Goal: Task Accomplishment & Management: Manage account settings

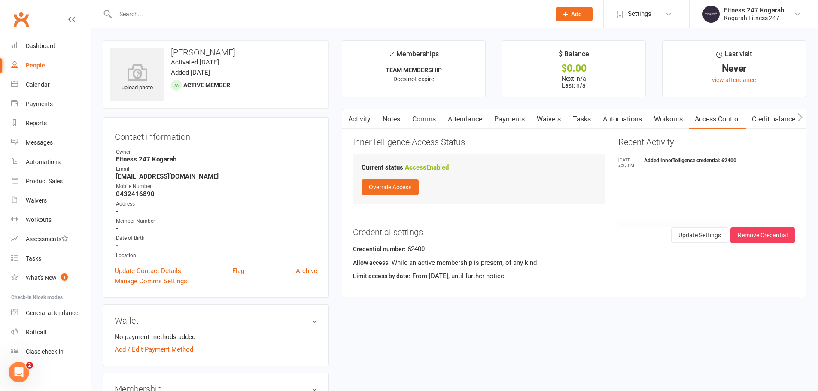
click at [201, 16] on input "text" at bounding box center [329, 14] width 432 height 12
paste input "[PERSON_NAME]"
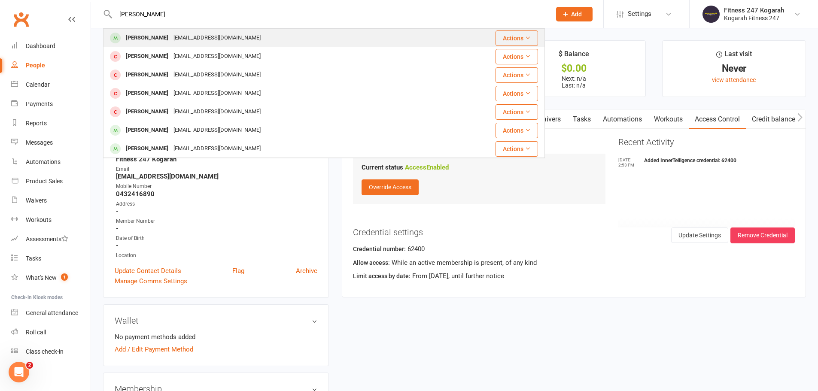
type input "[PERSON_NAME]"
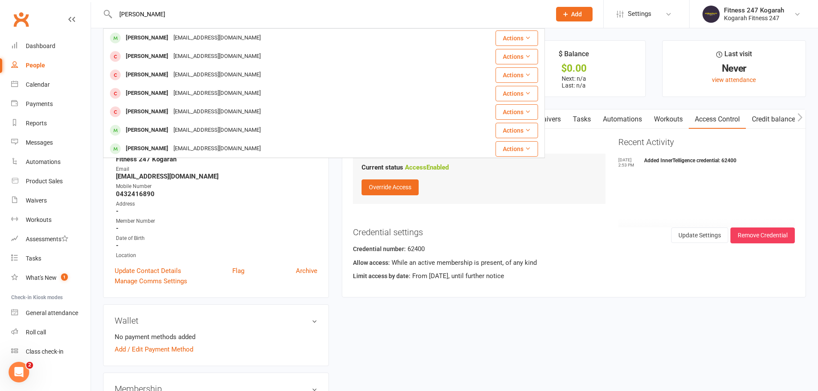
click at [195, 38] on div "[EMAIL_ADDRESS][DOMAIN_NAME]" at bounding box center [217, 38] width 92 height 12
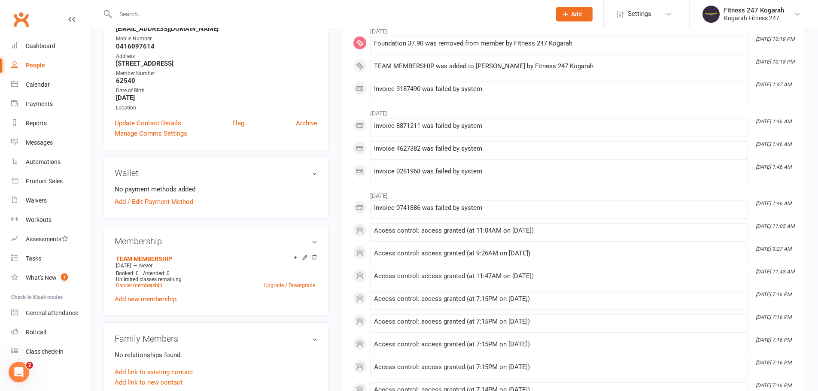
scroll to position [215, 0]
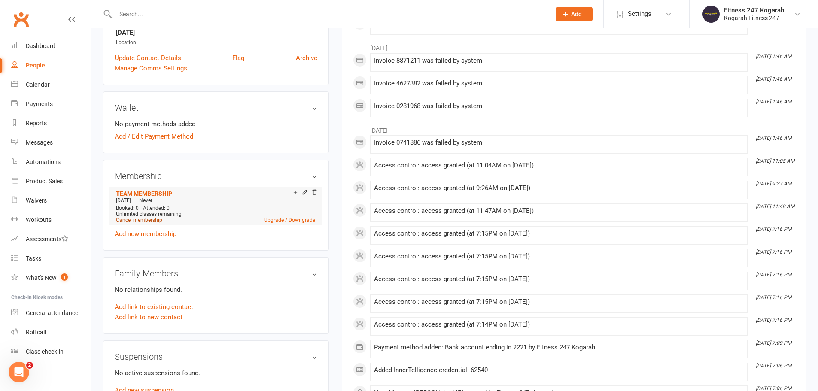
click at [151, 222] on link "Cancel membership" at bounding box center [139, 220] width 46 height 6
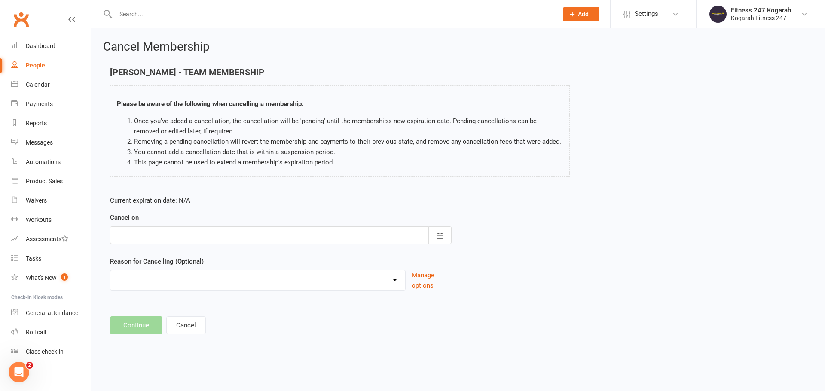
click at [157, 237] on div at bounding box center [280, 235] width 341 height 18
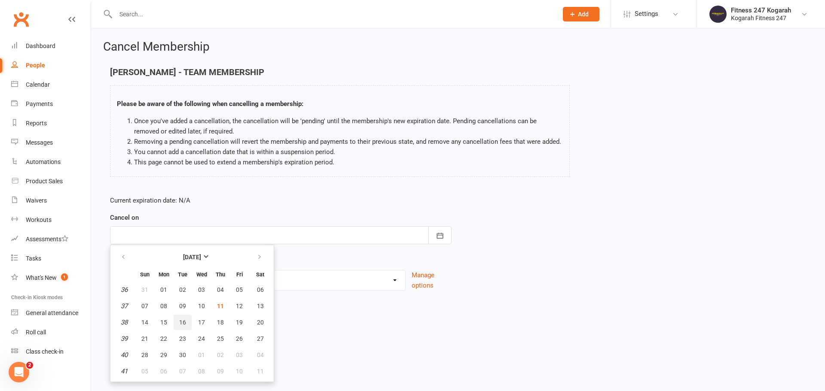
click at [181, 325] on span "16" at bounding box center [182, 322] width 7 height 7
type input "[DATE]"
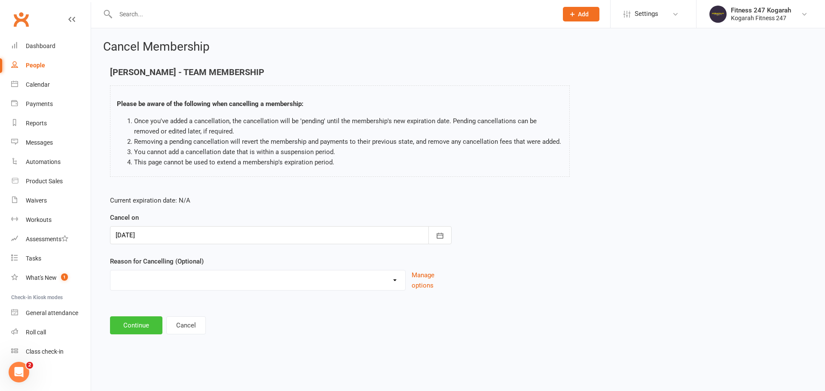
click at [147, 326] on button "Continue" at bounding box center [136, 326] width 52 height 18
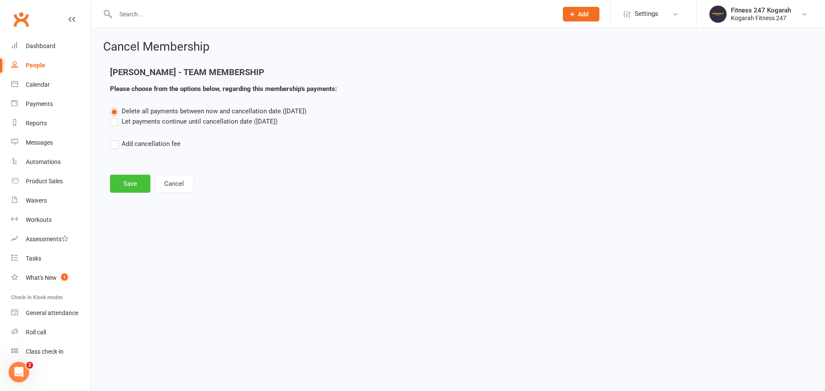
click at [128, 187] on button "Save" at bounding box center [130, 184] width 40 height 18
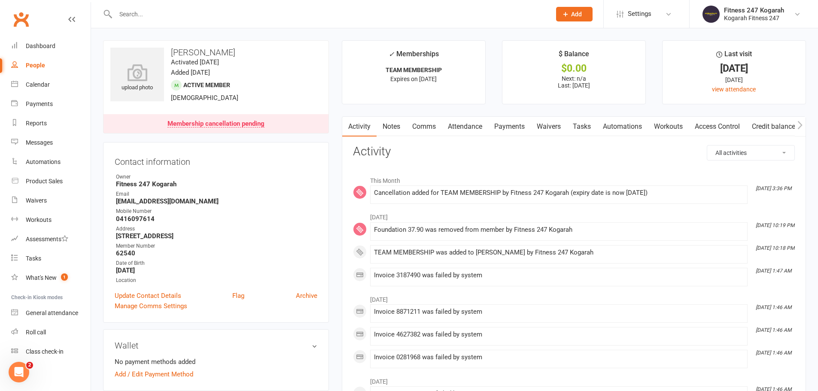
click at [132, 12] on input "text" at bounding box center [329, 14] width 432 height 12
paste input "[PERSON_NAME]"
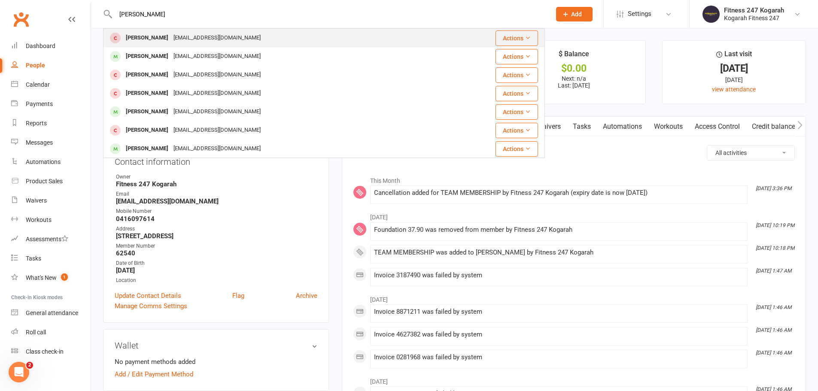
type input "[PERSON_NAME]"
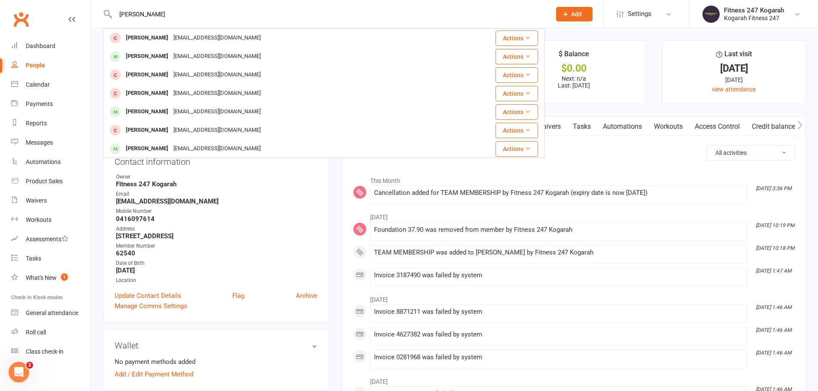
click at [154, 37] on div "[PERSON_NAME]" at bounding box center [147, 38] width 48 height 12
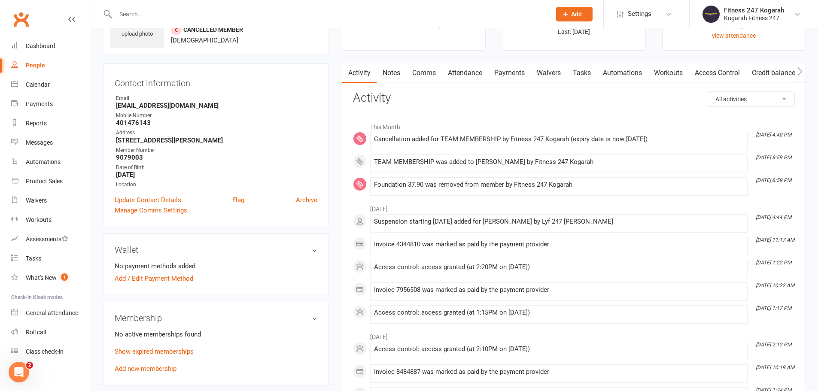
scroll to position [129, 0]
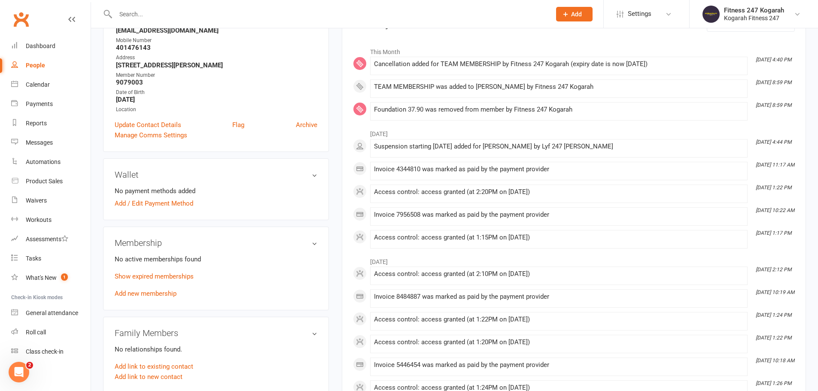
click at [155, 10] on input "text" at bounding box center [329, 14] width 432 height 12
paste input "[PERSON_NAME]"
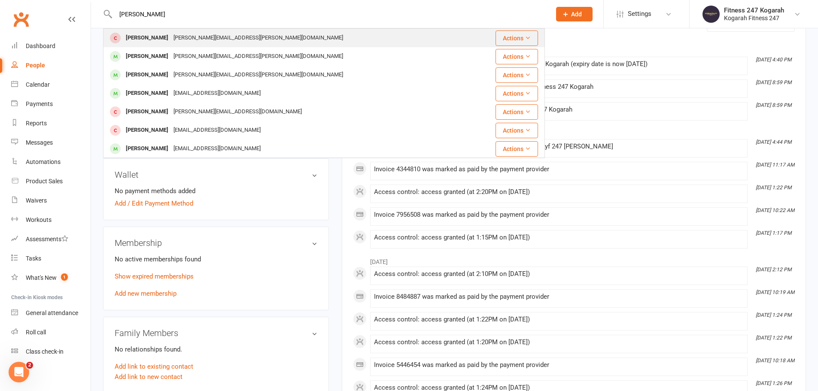
type input "[PERSON_NAME]"
click at [143, 35] on div "[PERSON_NAME]" at bounding box center [147, 38] width 48 height 12
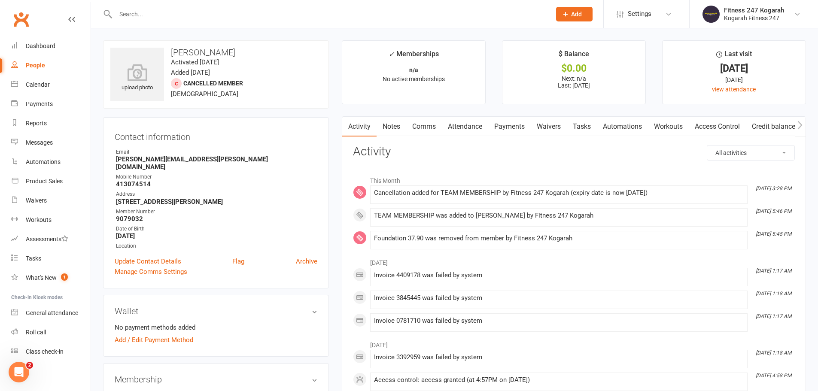
click at [190, 11] on input "text" at bounding box center [329, 14] width 432 height 12
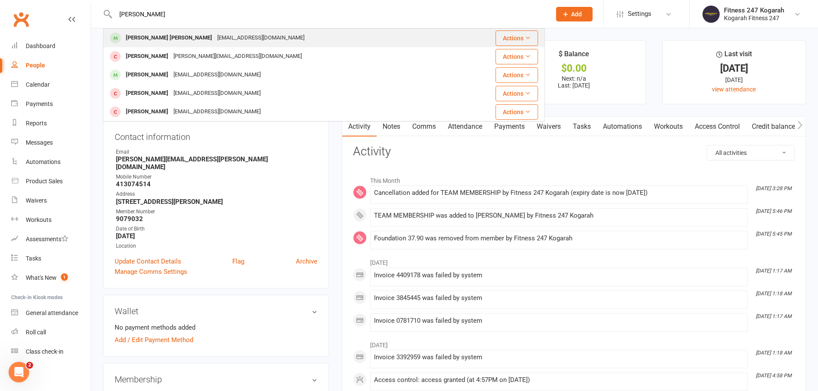
type input "[PERSON_NAME]"
click at [219, 39] on div "[EMAIL_ADDRESS][DOMAIN_NAME]" at bounding box center [261, 38] width 92 height 12
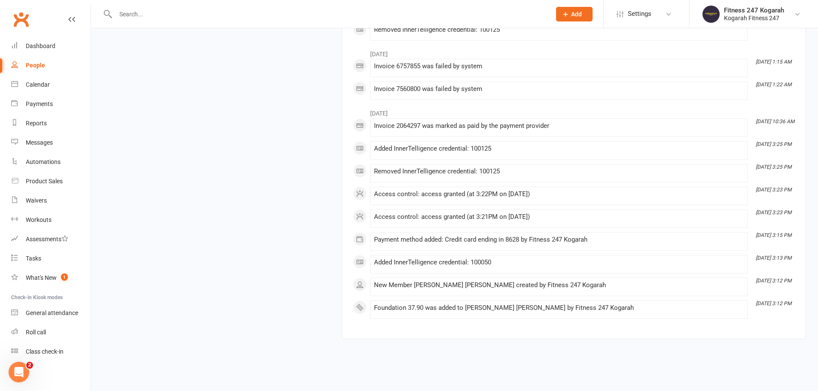
scroll to position [1286, 0]
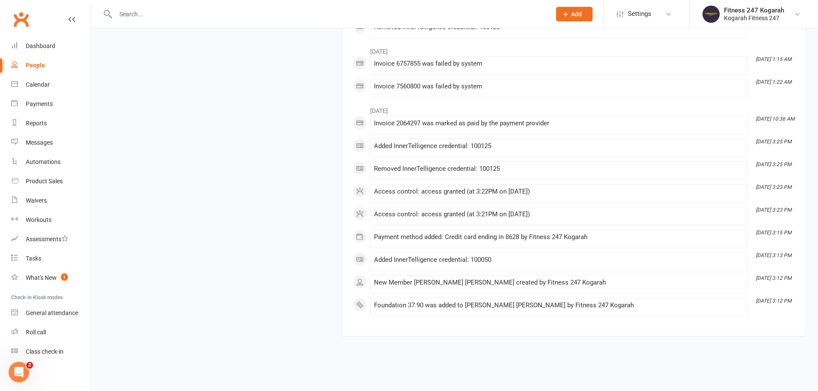
click at [167, 12] on input "text" at bounding box center [329, 14] width 432 height 12
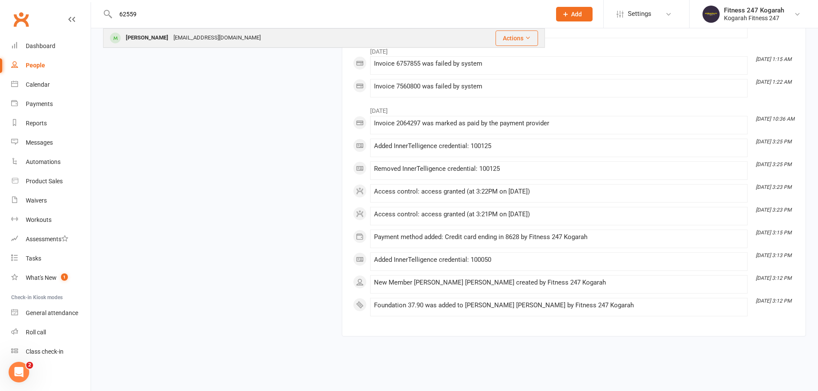
type input "62559"
click at [166, 41] on div "[PERSON_NAME]" at bounding box center [147, 38] width 48 height 12
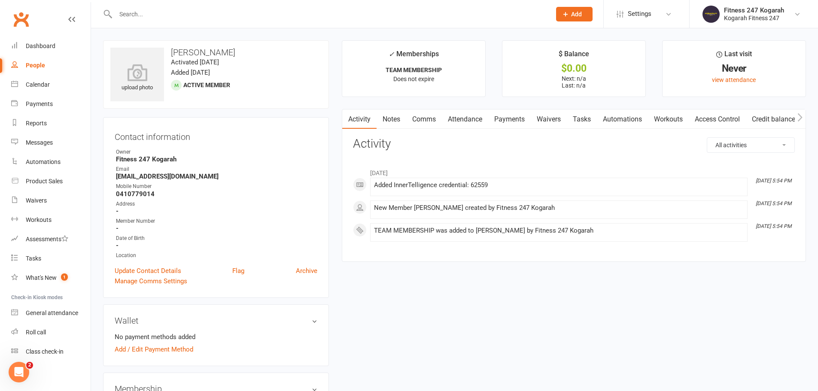
click at [726, 121] on link "Access Control" at bounding box center [717, 120] width 57 height 20
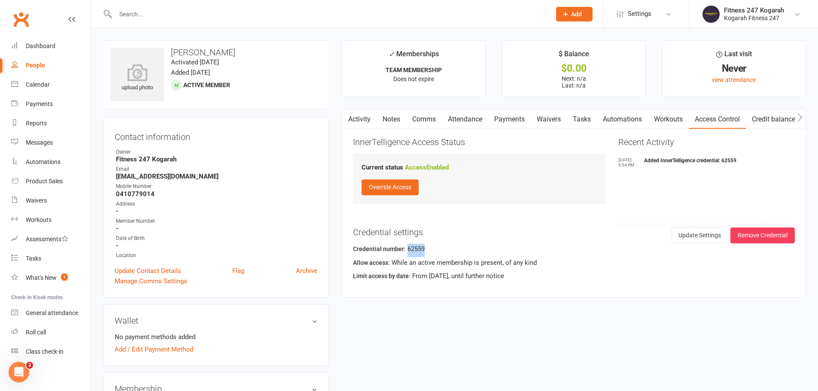
drag, startPoint x: 426, startPoint y: 249, endPoint x: 406, endPoint y: 249, distance: 19.8
click at [406, 249] on div "Credential number: 62559" at bounding box center [574, 250] width 442 height 13
copy div "62559"
click at [781, 232] on button "Remove Credential" at bounding box center [762, 235] width 64 height 15
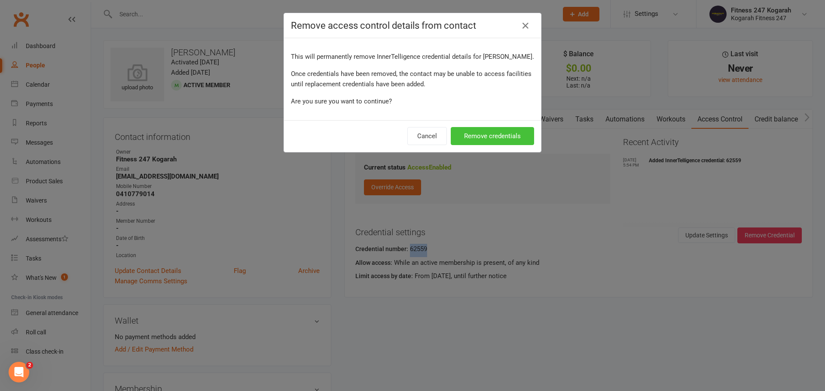
click at [481, 129] on button "Remove credentials" at bounding box center [491, 136] width 83 height 18
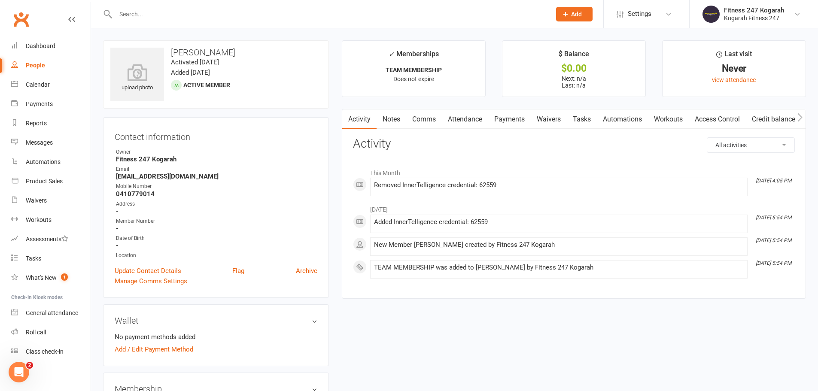
click at [723, 117] on link "Access Control" at bounding box center [717, 120] width 57 height 20
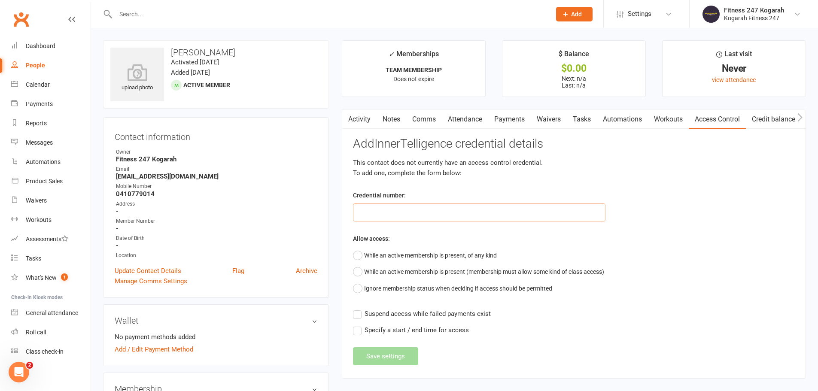
click at [399, 220] on input "text" at bounding box center [479, 213] width 253 height 18
paste input "62559"
type input "62559"
click at [377, 256] on button "While an active membership is present, of any kind" at bounding box center [425, 255] width 144 height 16
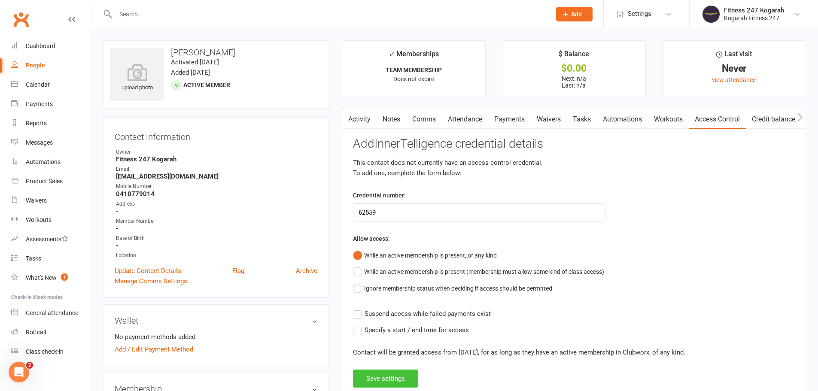
click at [382, 380] on button "Save settings" at bounding box center [385, 379] width 65 height 18
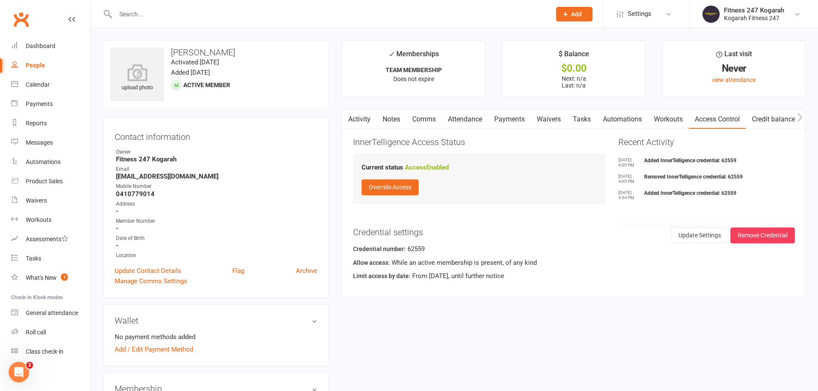
click at [178, 13] on input "text" at bounding box center [329, 14] width 432 height 12
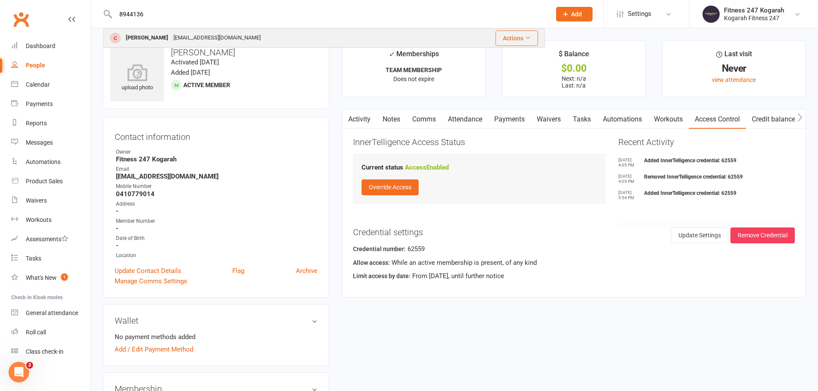
type input "8944136"
click at [152, 35] on div "[PERSON_NAME]" at bounding box center [147, 38] width 48 height 12
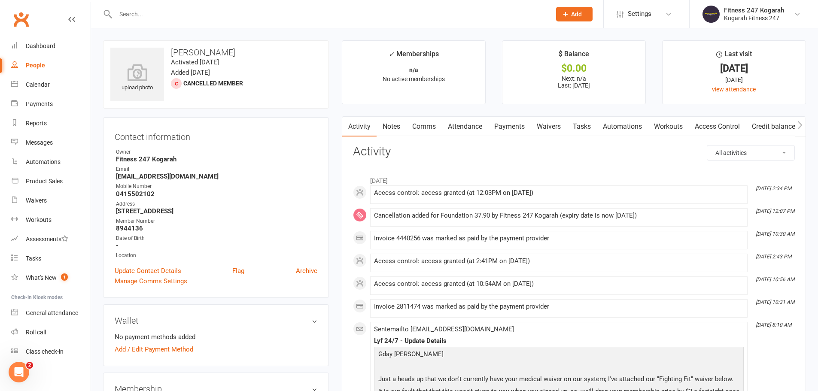
drag, startPoint x: 231, startPoint y: 50, endPoint x: 172, endPoint y: 54, distance: 59.4
click at [172, 54] on h3 "[PERSON_NAME]" at bounding box center [215, 52] width 211 height 9
copy h3 "[PERSON_NAME]"
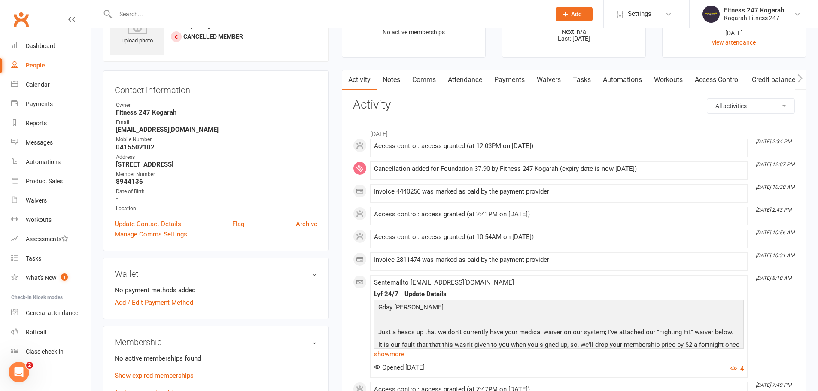
scroll to position [129, 0]
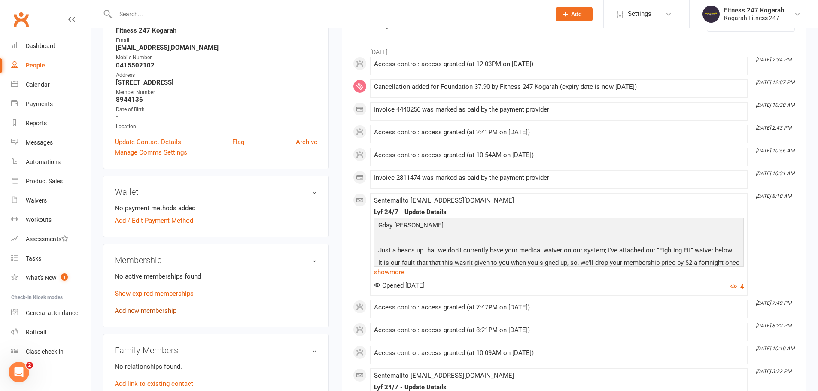
click at [127, 312] on link "Add new membership" at bounding box center [146, 311] width 62 height 8
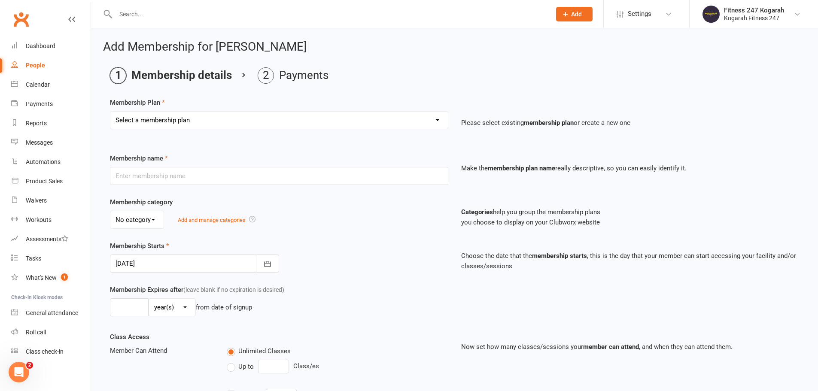
click at [164, 120] on select "Select a membership plan Create new Membership Plan Foundation 19.45 Foundation…" at bounding box center [279, 120] width 338 height 17
select select "18"
click at [110, 112] on select "Select a membership plan Create new Membership Plan Foundation 19.45 Foundation…" at bounding box center [279, 120] width 338 height 17
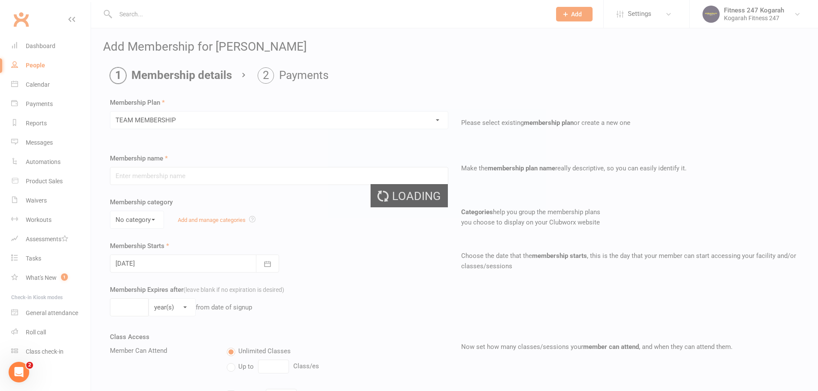
type input "TEAM MEMBERSHIP"
select select "2"
type input "0"
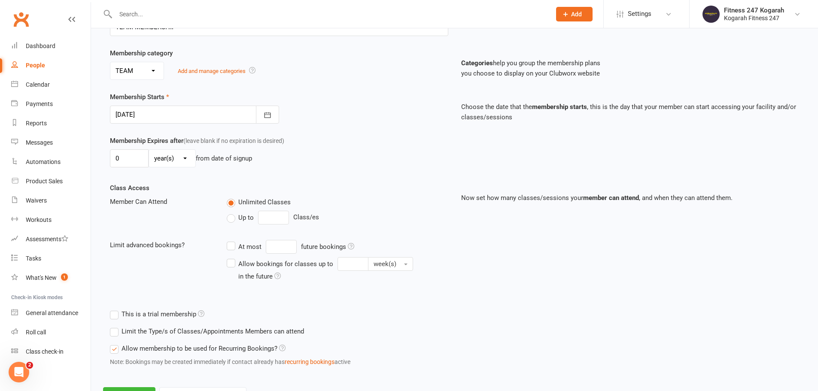
scroll to position [172, 0]
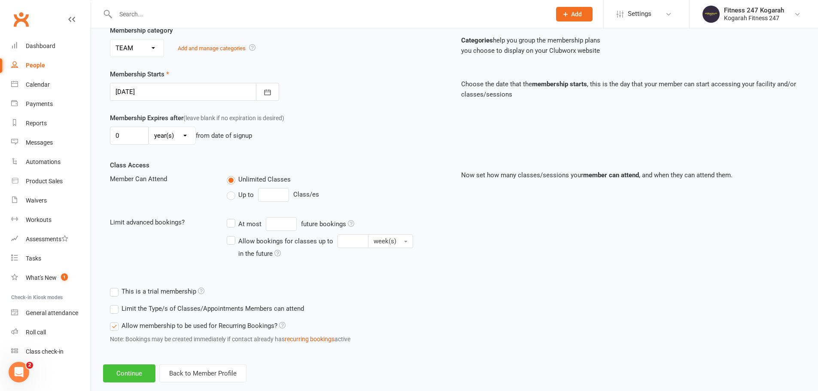
click at [129, 379] on button "Continue" at bounding box center [129, 374] width 52 height 18
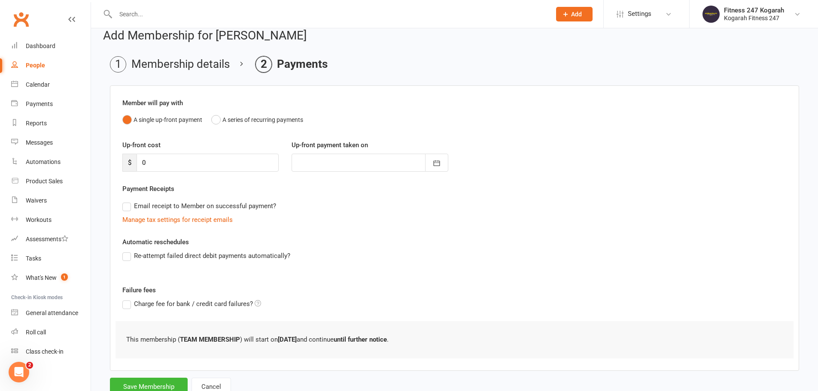
scroll to position [42, 0]
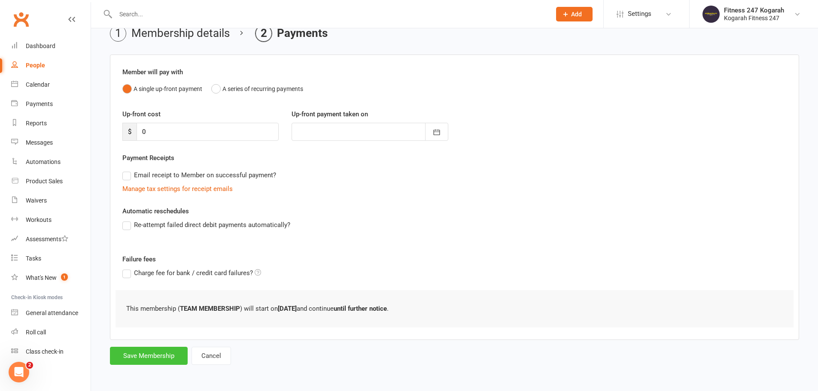
click at [138, 353] on button "Save Membership" at bounding box center [149, 356] width 78 height 18
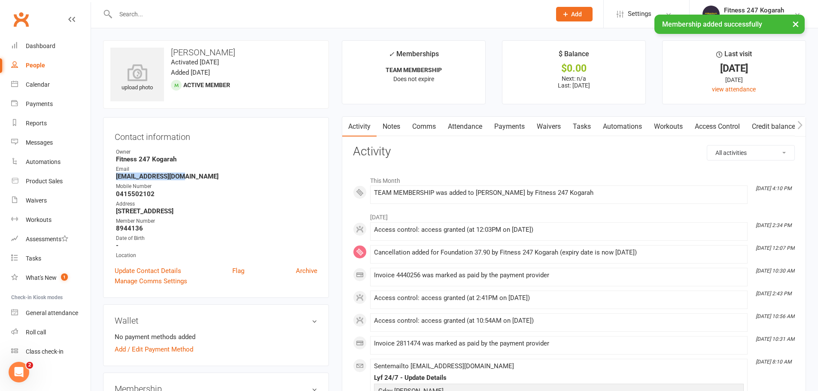
drag, startPoint x: 182, startPoint y: 173, endPoint x: 109, endPoint y: 176, distance: 72.6
click at [109, 176] on div "Contact information Owner Fitness 247 Kogarah Email [EMAIL_ADDRESS][DOMAIN_NAME…" at bounding box center [216, 207] width 226 height 181
copy strong "[EMAIL_ADDRESS][DOMAIN_NAME]"
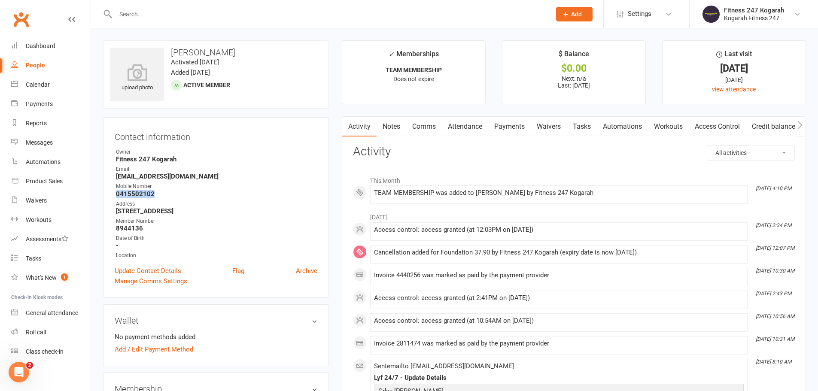
drag, startPoint x: 159, startPoint y: 192, endPoint x: 117, endPoint y: 193, distance: 42.5
click at [115, 194] on li "Mobile Number [PHONE_NUMBER]" at bounding box center [216, 190] width 203 height 15
copy strong "0415502102"
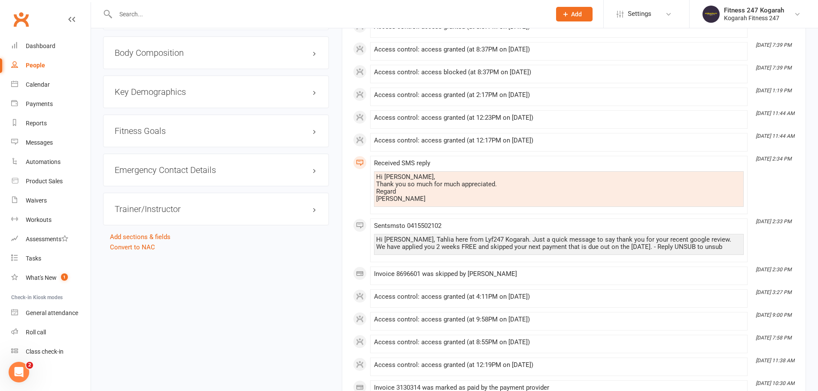
scroll to position [687, 0]
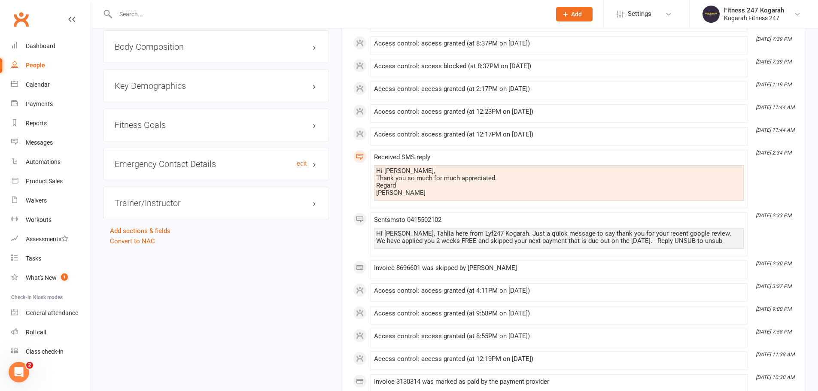
click at [188, 163] on h3 "Emergency Contact Details edit" at bounding box center [216, 163] width 203 height 9
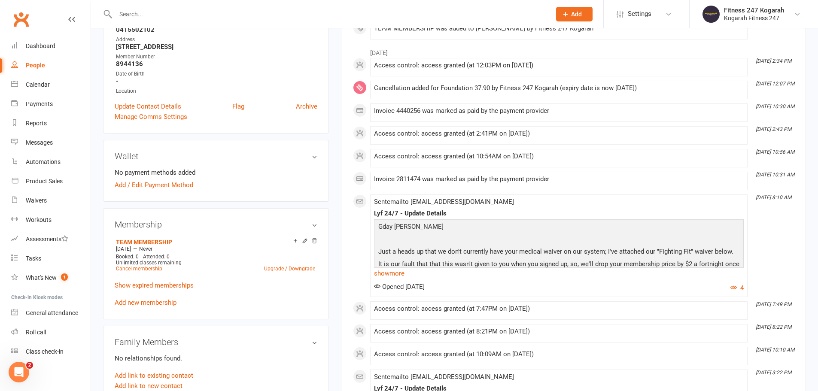
scroll to position [43, 0]
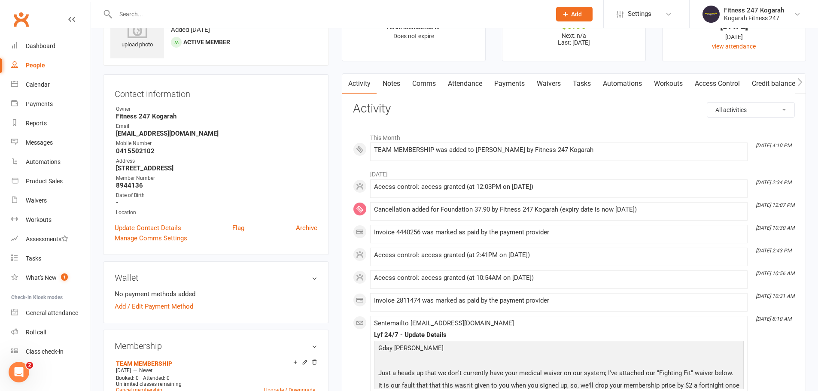
click at [699, 80] on link "Access Control" at bounding box center [717, 84] width 57 height 20
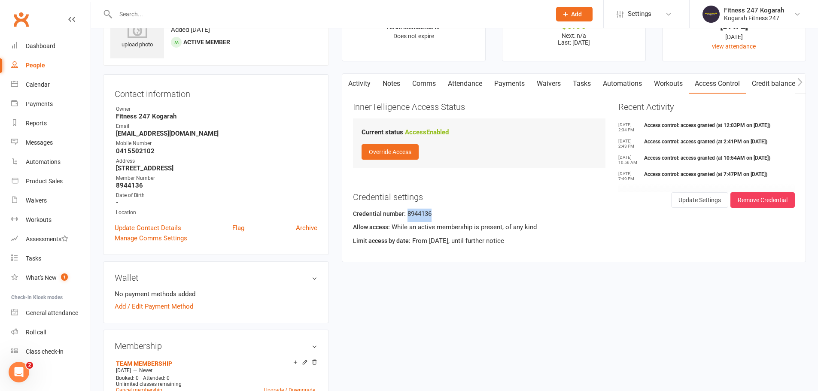
drag, startPoint x: 439, startPoint y: 213, endPoint x: 406, endPoint y: 217, distance: 32.9
click at [406, 217] on div "Credential number: 8944136" at bounding box center [574, 215] width 442 height 13
copy div "8944136"
click at [550, 215] on div "Credential number: 8944136" at bounding box center [574, 215] width 442 height 13
